Goal: Task Accomplishment & Management: Manage account settings

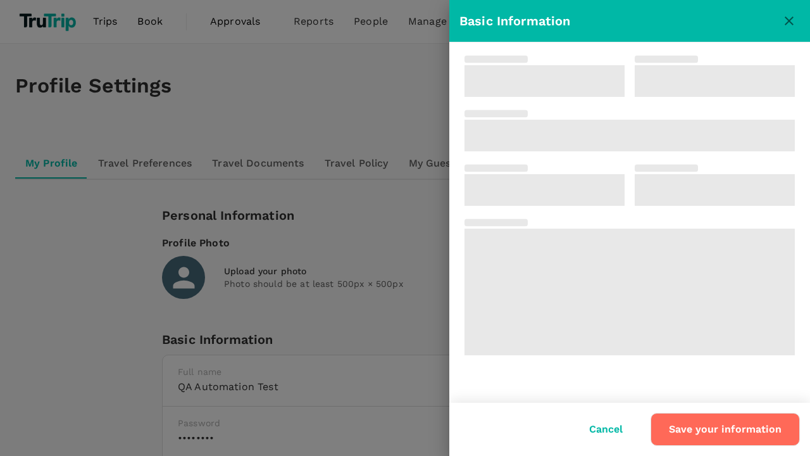
type input "QA Automation"
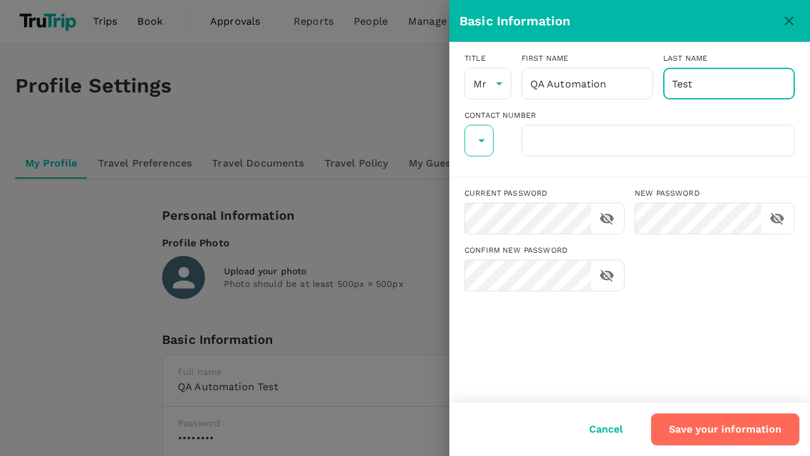
type input "Test"
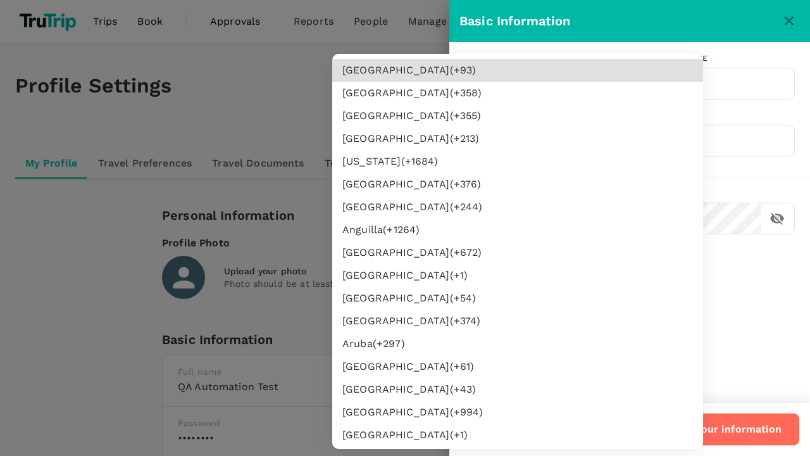
type input "62"
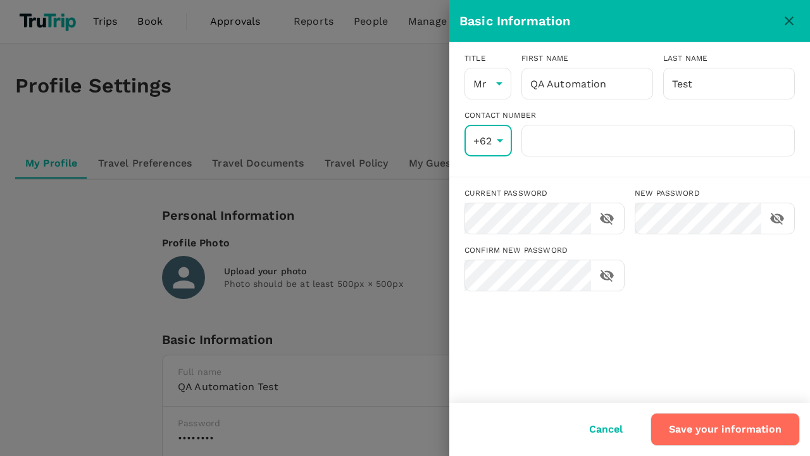
type input "8888888888"
click at [658, 141] on input "8888888888" at bounding box center [659, 141] width 274 height 32
click at [727, 429] on button "Save your information" at bounding box center [725, 429] width 149 height 33
